Goal: Task Accomplishment & Management: Manage account settings

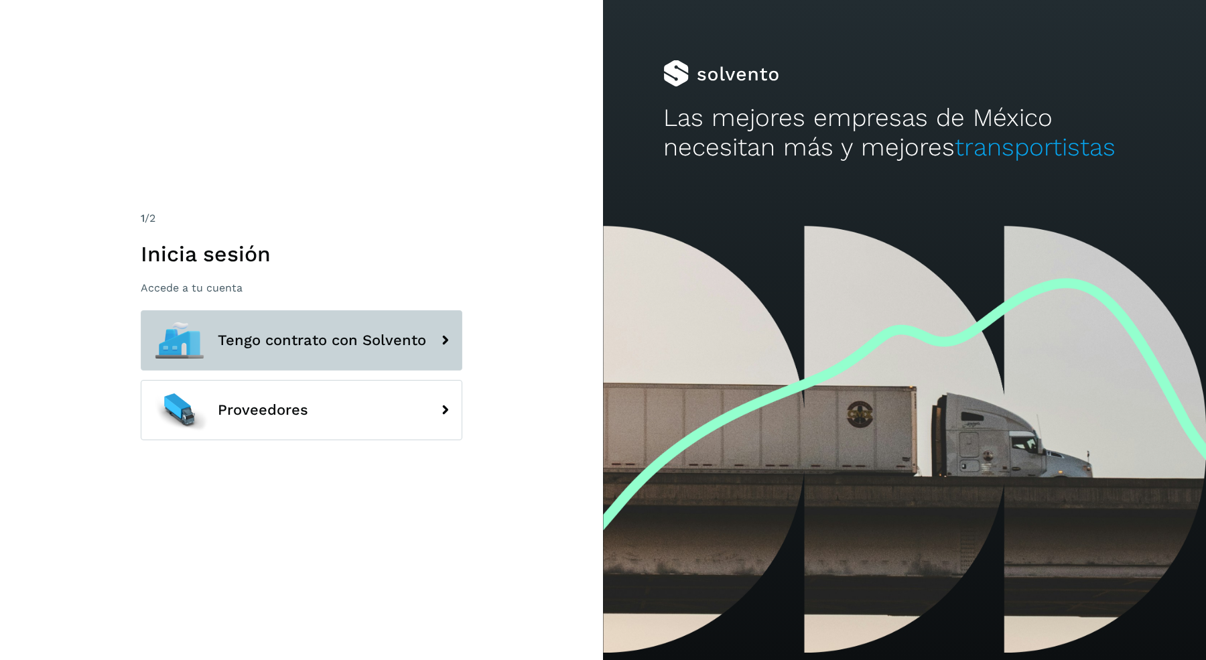
click at [310, 324] on button "Tengo contrato con Solvento" at bounding box center [302, 340] width 322 height 60
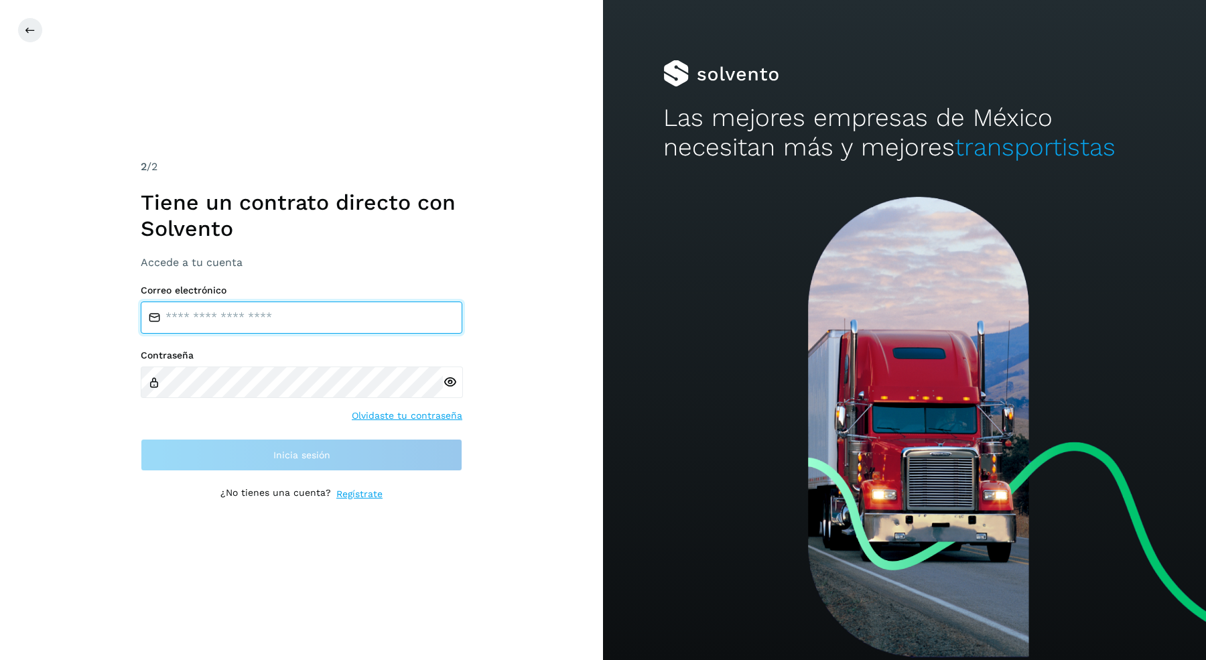
type input "**********"
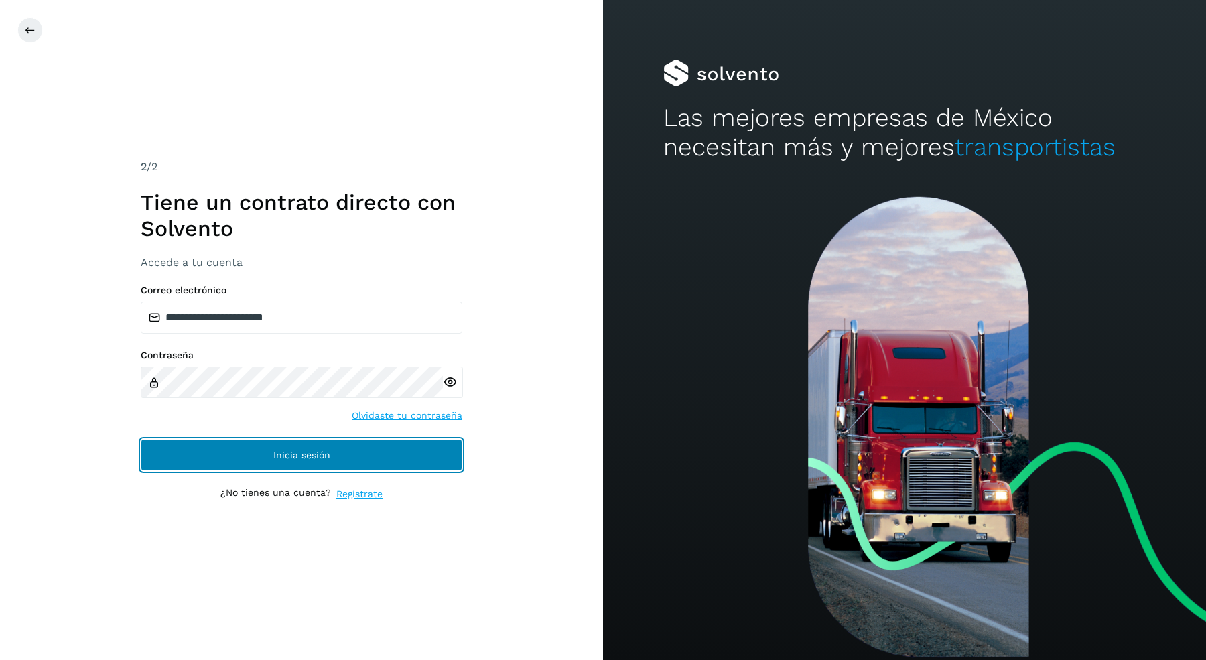
click at [284, 460] on button "Inicia sesión" at bounding box center [302, 455] width 322 height 32
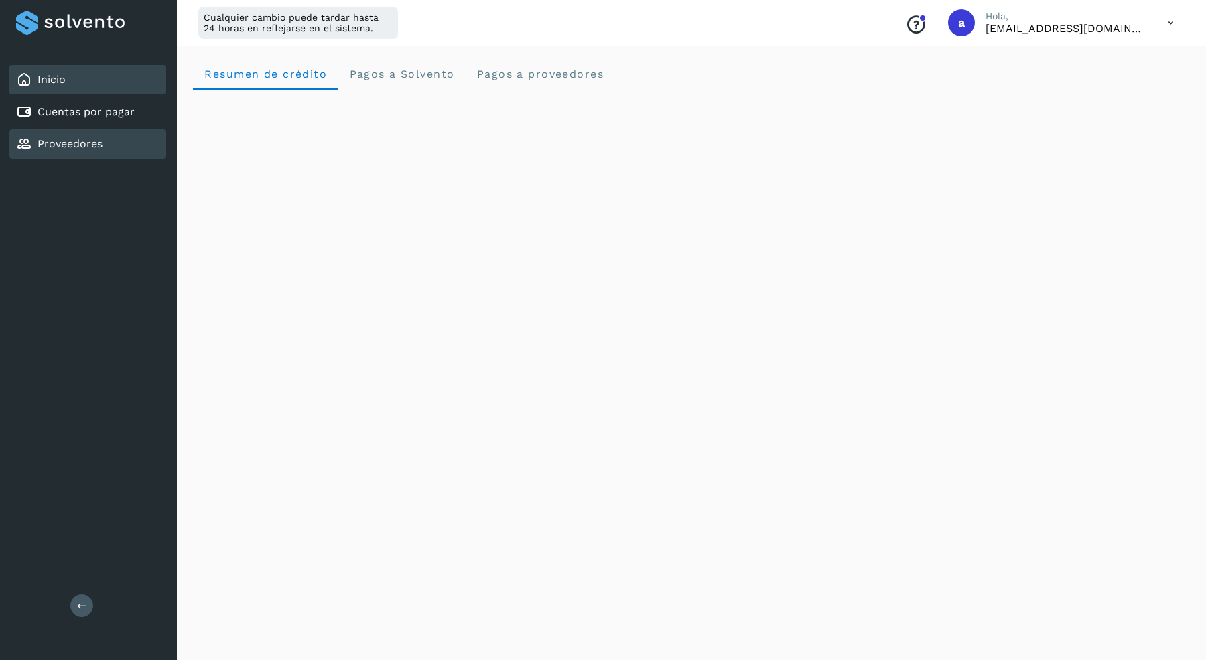
click at [89, 142] on link "Proveedores" at bounding box center [70, 143] width 65 height 13
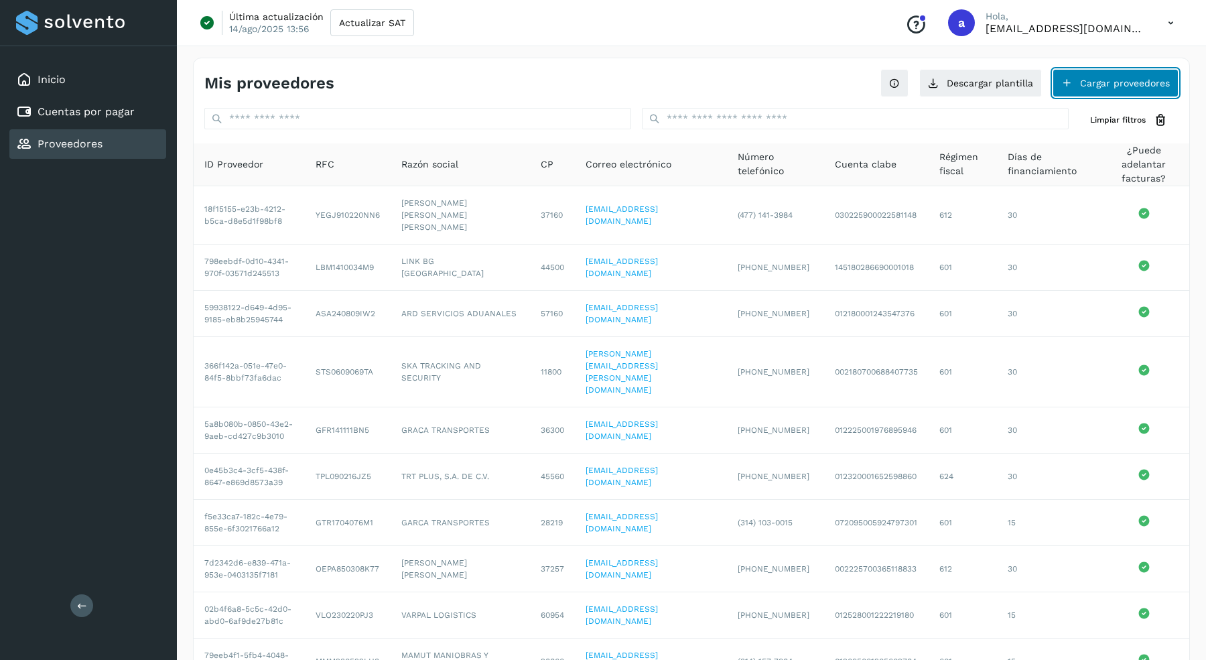
click at [1132, 84] on button "Cargar proveedores" at bounding box center [1116, 83] width 126 height 28
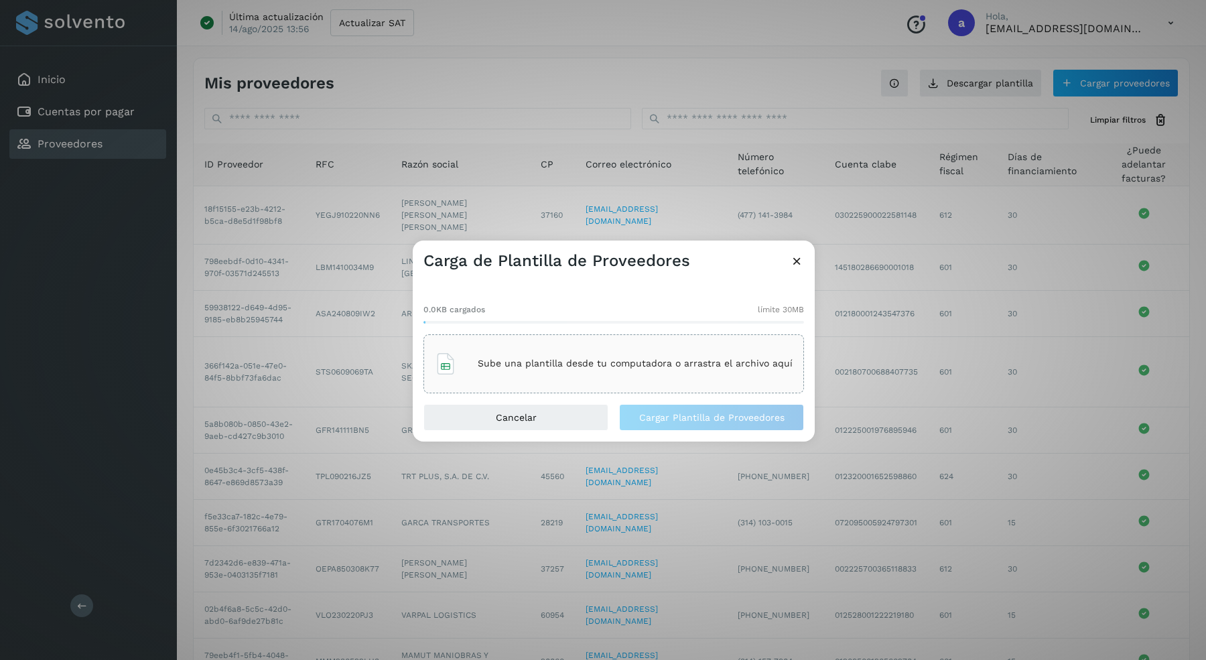
click at [540, 362] on p "Sube una plantilla desde tu computadora o arrastra el archivo aquí" at bounding box center [635, 363] width 315 height 11
click at [721, 426] on button "Cargar Plantilla de Proveedores" at bounding box center [711, 417] width 185 height 27
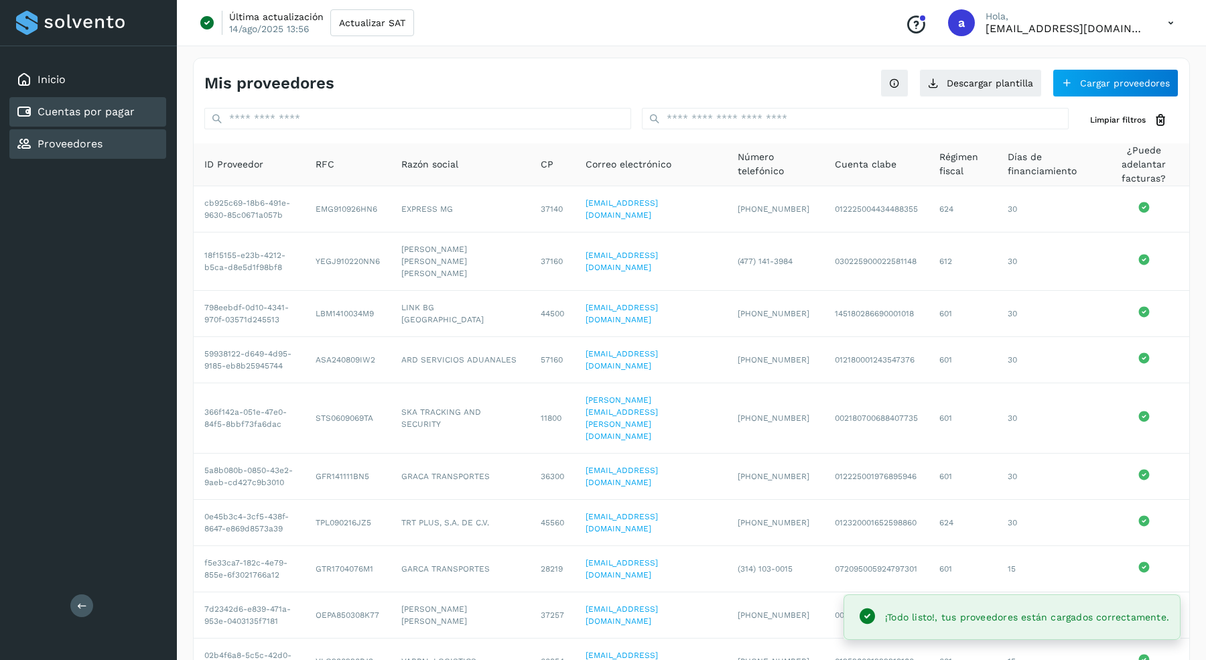
click at [88, 109] on link "Cuentas por pagar" at bounding box center [86, 111] width 97 height 13
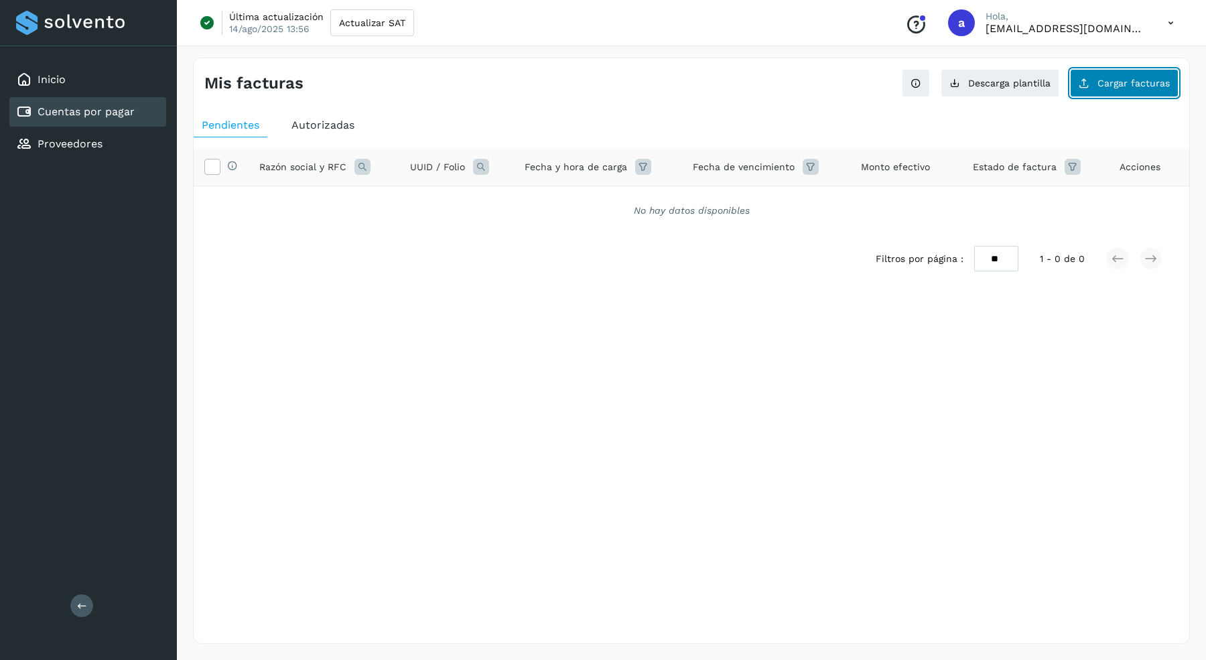
click at [1125, 90] on button "Cargar facturas" at bounding box center [1124, 83] width 109 height 28
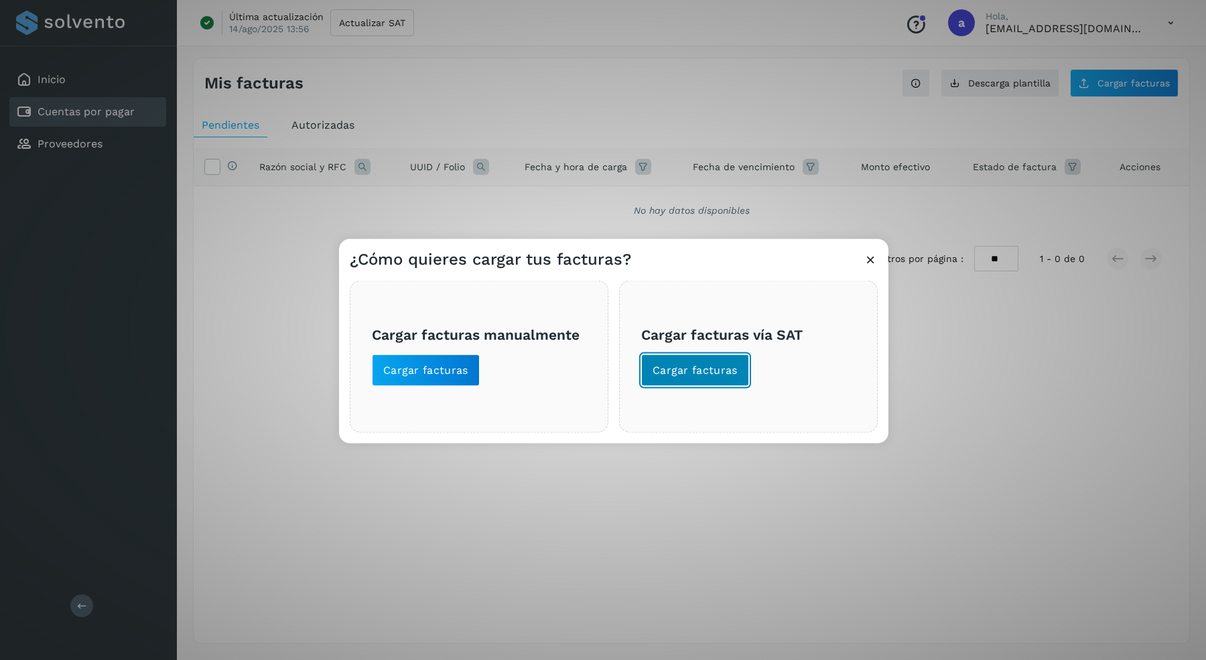
click at [723, 375] on span "Cargar facturas" at bounding box center [695, 370] width 85 height 15
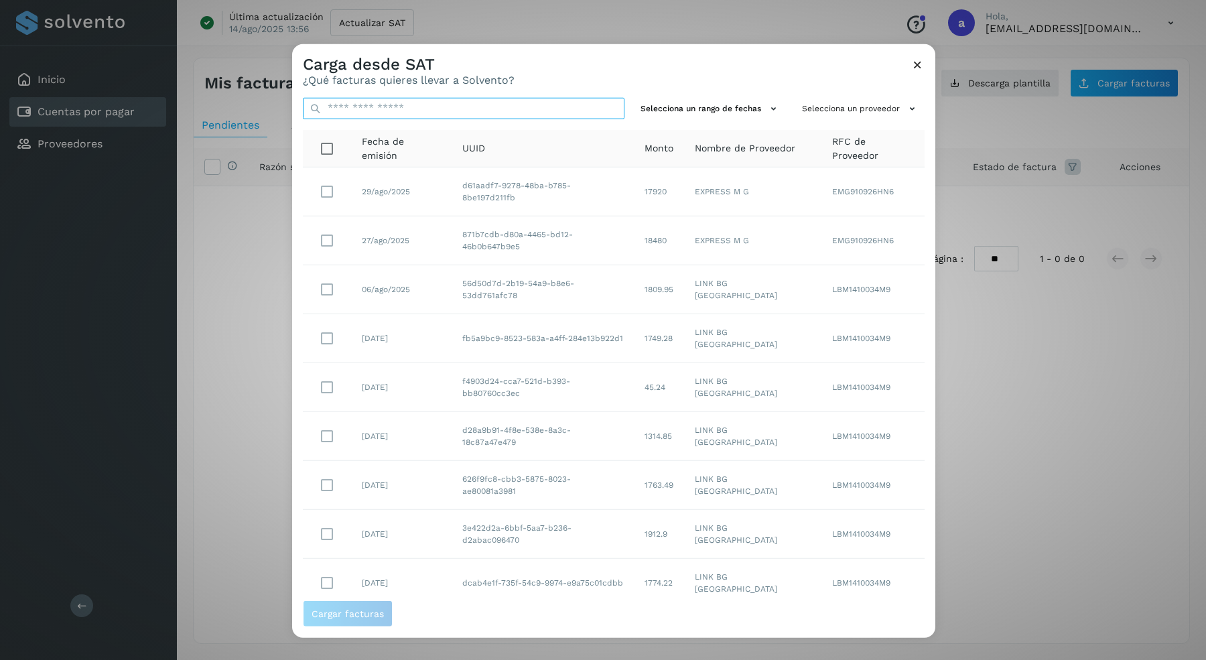
click at [423, 108] on input "text" at bounding box center [464, 107] width 322 height 21
paste input "**********"
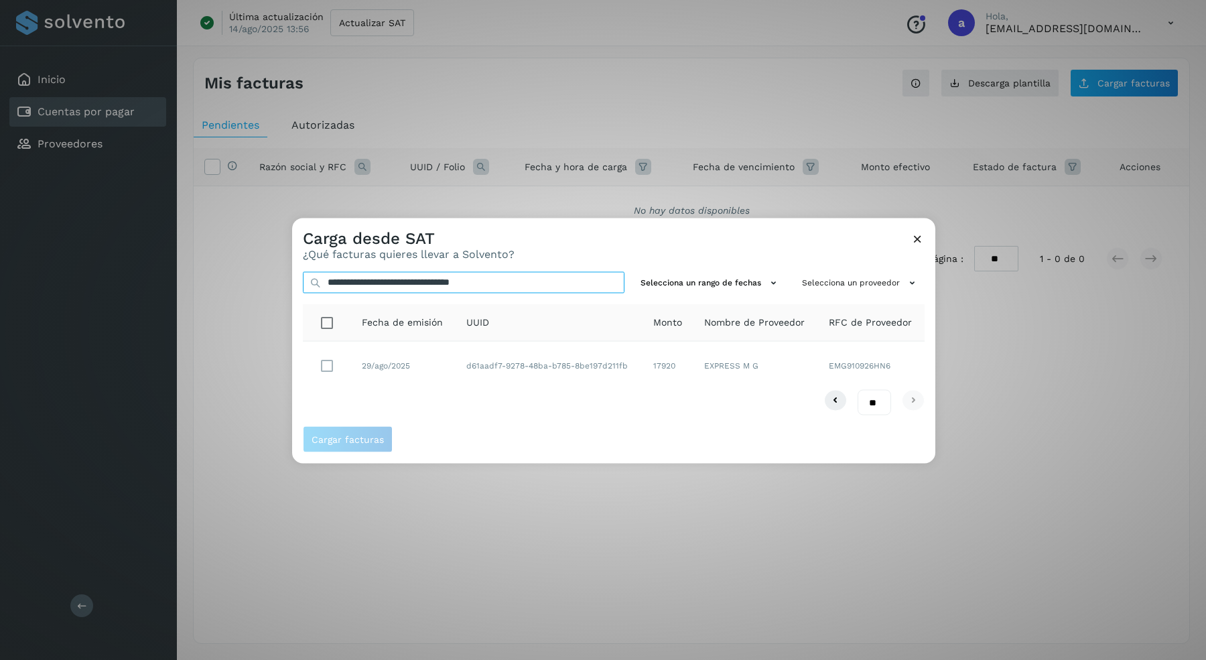
type input "**********"
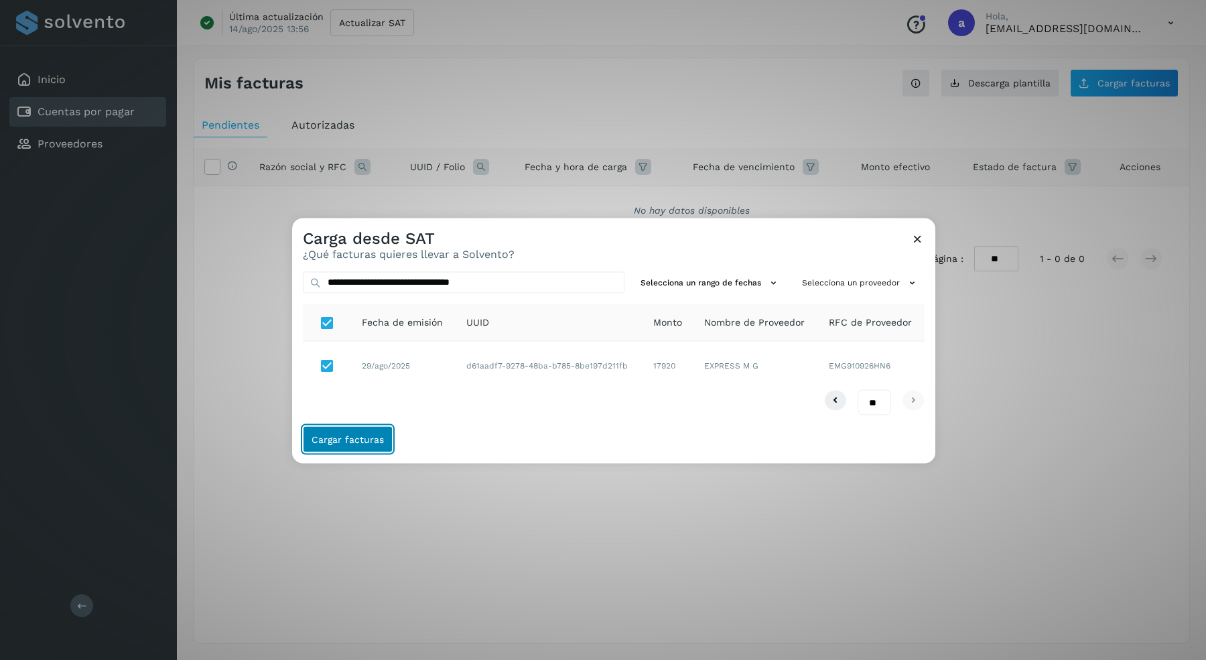
click at [359, 444] on span "Cargar facturas" at bounding box center [348, 439] width 72 height 9
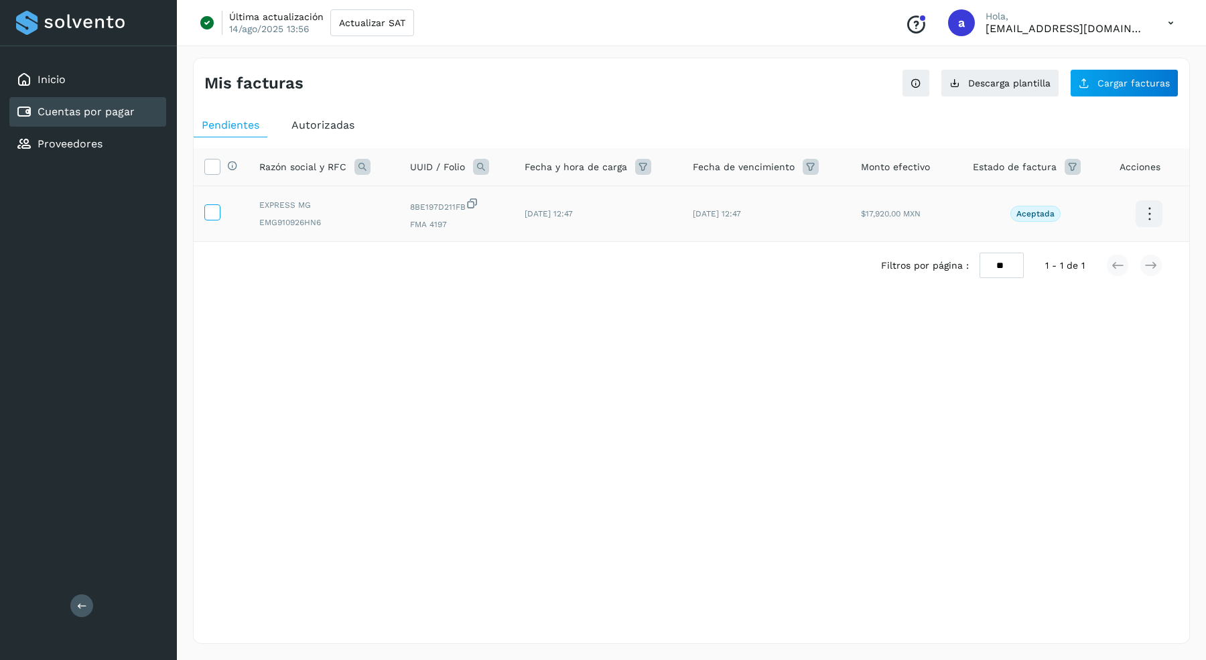
click at [209, 213] on icon at bounding box center [212, 211] width 14 height 14
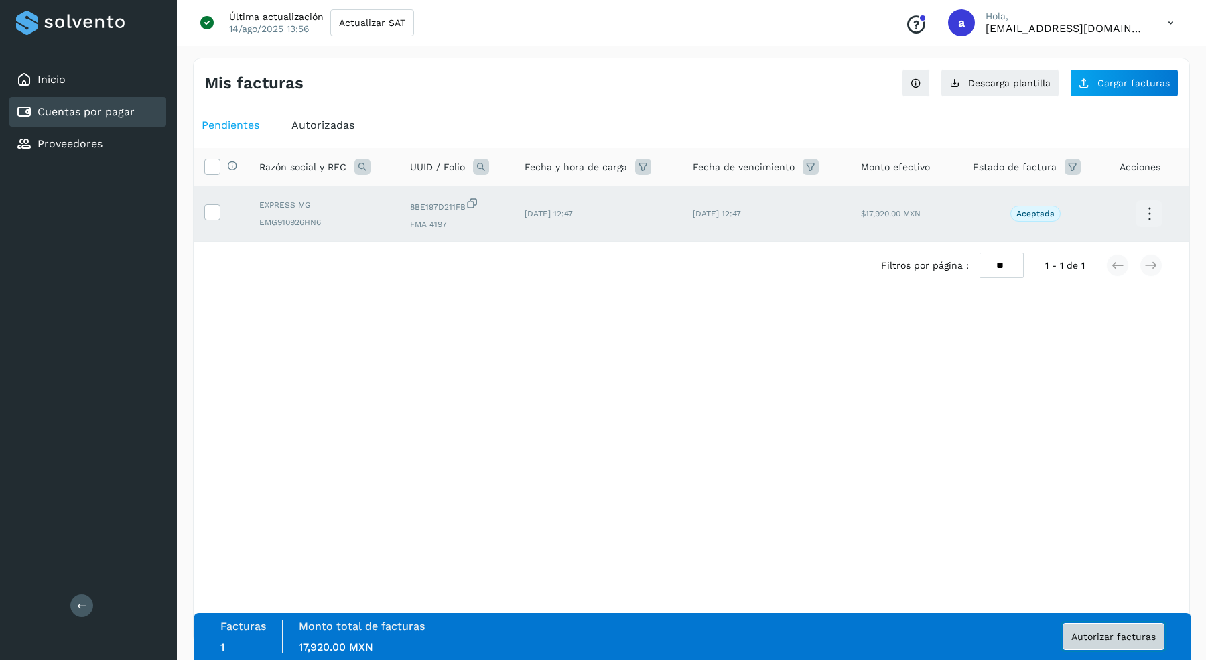
click at [1107, 636] on span "Autorizar facturas" at bounding box center [1114, 636] width 84 height 9
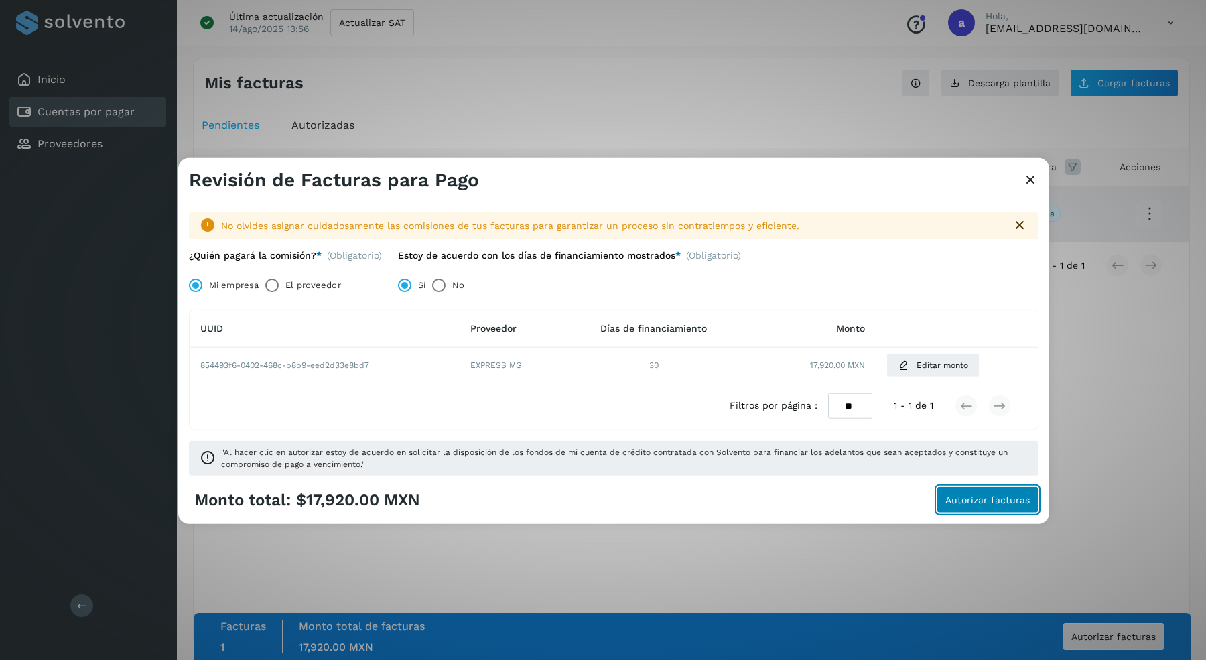
click at [981, 501] on span "Autorizar facturas" at bounding box center [988, 499] width 84 height 9
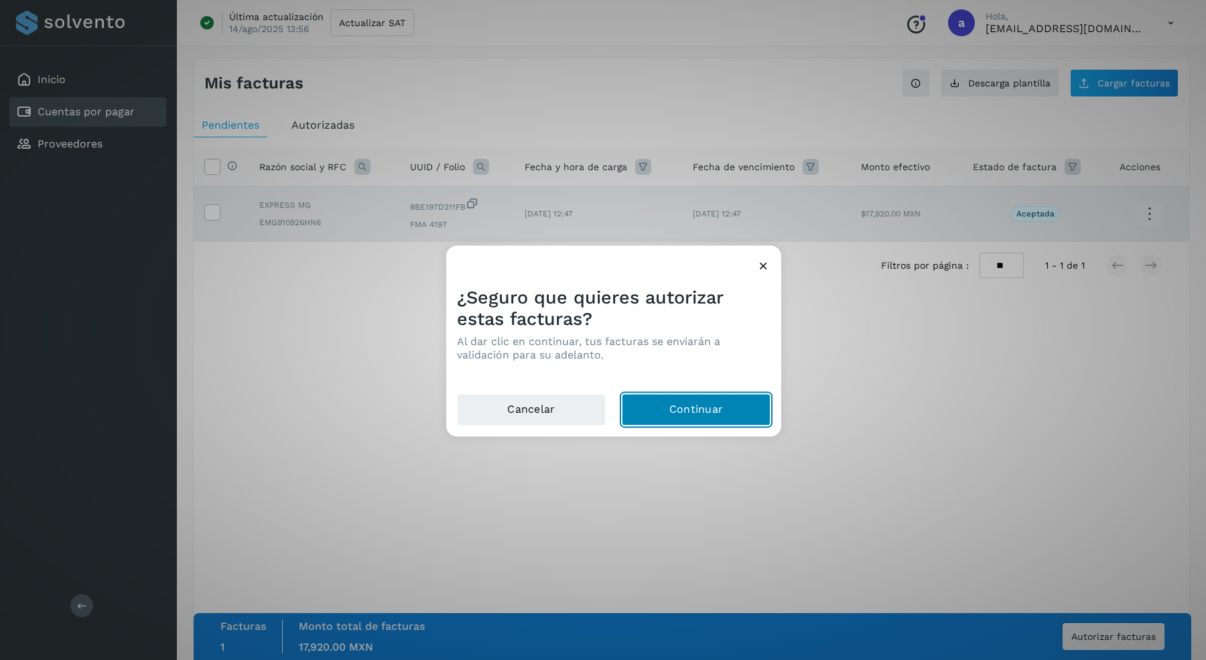
click at [714, 413] on button "Continuar" at bounding box center [696, 409] width 149 height 32
